Goal: Task Accomplishment & Management: Manage account settings

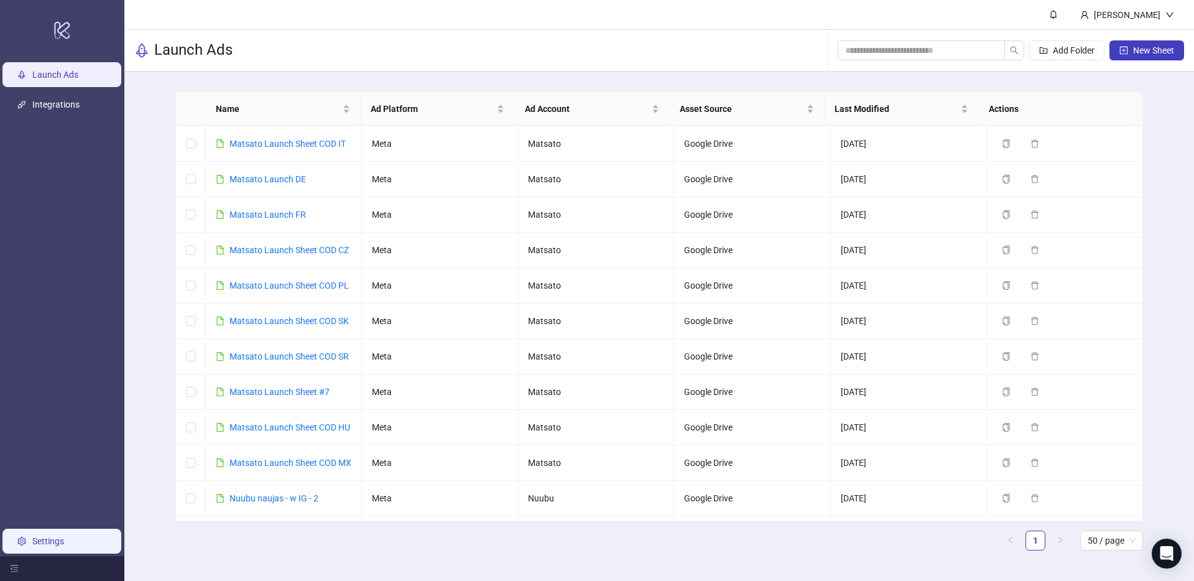
click at [48, 536] on link "Settings" at bounding box center [48, 541] width 32 height 10
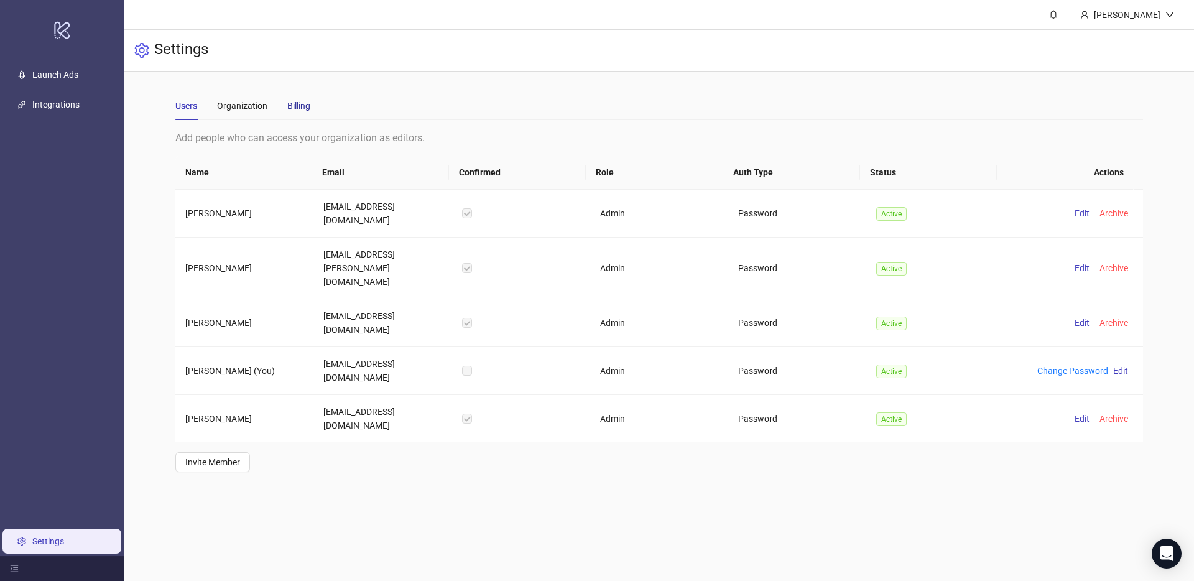
click at [303, 104] on div "Billing" at bounding box center [298, 106] width 23 height 14
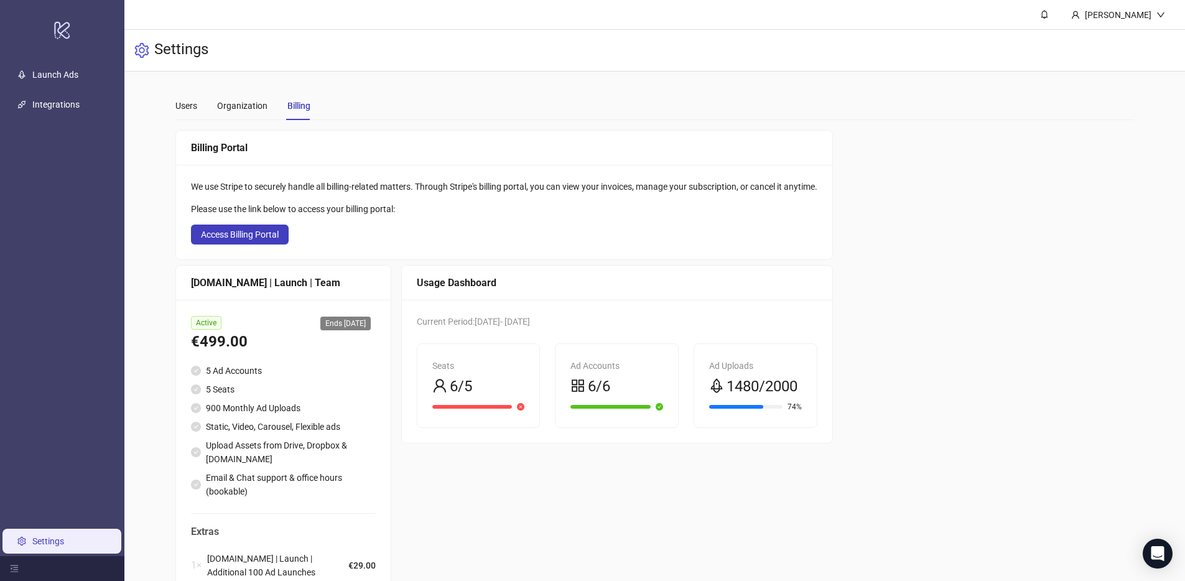
click at [1016, 291] on div "Billing Portal We use Stripe to securely handle all billing-related matters. Th…" at bounding box center [654, 391] width 959 height 522
click at [996, 294] on div "Billing Portal We use Stripe to securely handle all billing-related matters. Th…" at bounding box center [654, 391] width 959 height 522
click at [942, 282] on div "Billing Portal We use Stripe to securely handle all billing-related matters. Th…" at bounding box center [654, 391] width 959 height 522
click at [940, 283] on div "Billing Portal We use Stripe to securely handle all billing-related matters. Th…" at bounding box center [654, 391] width 959 height 522
